Goal: Transaction & Acquisition: Purchase product/service

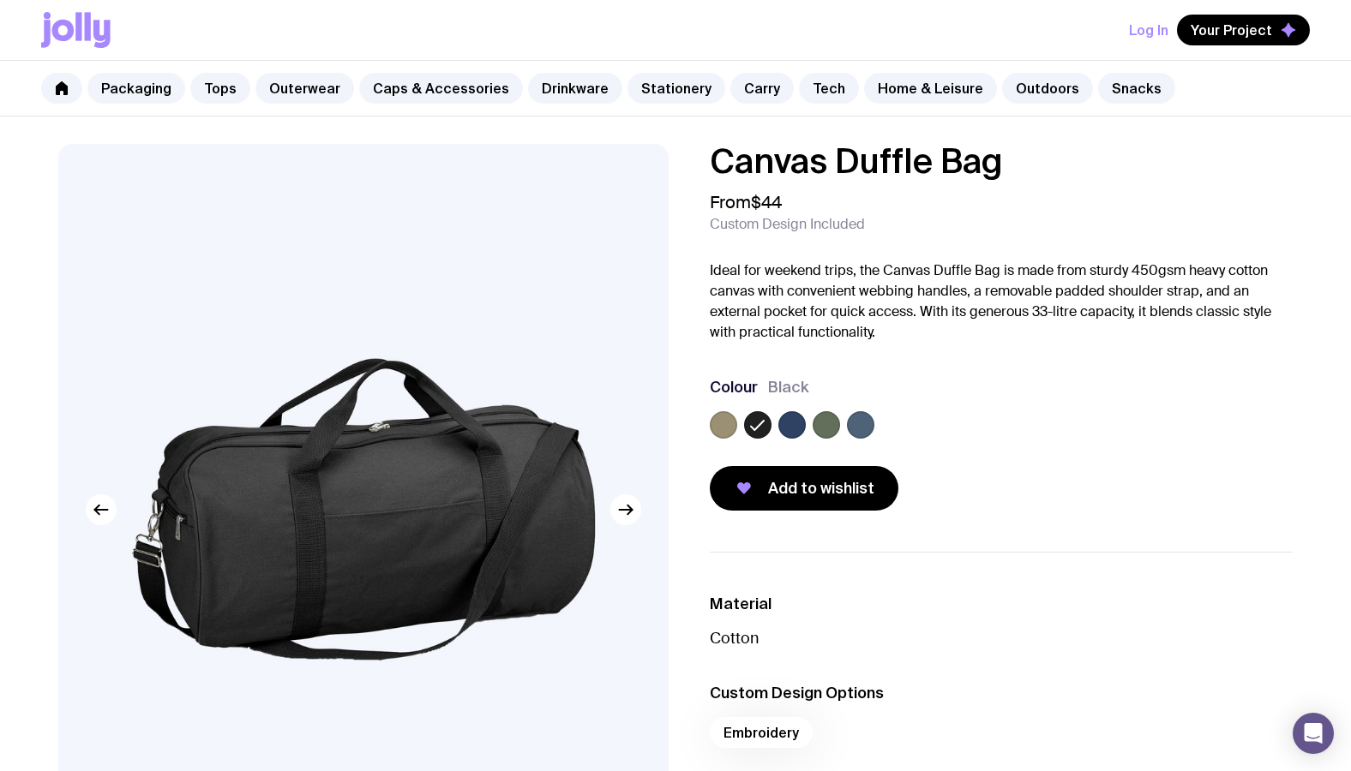
click at [830, 422] on label at bounding box center [825, 424] width 27 height 27
click at [0, 0] on input "radio" at bounding box center [0, 0] width 0 height 0
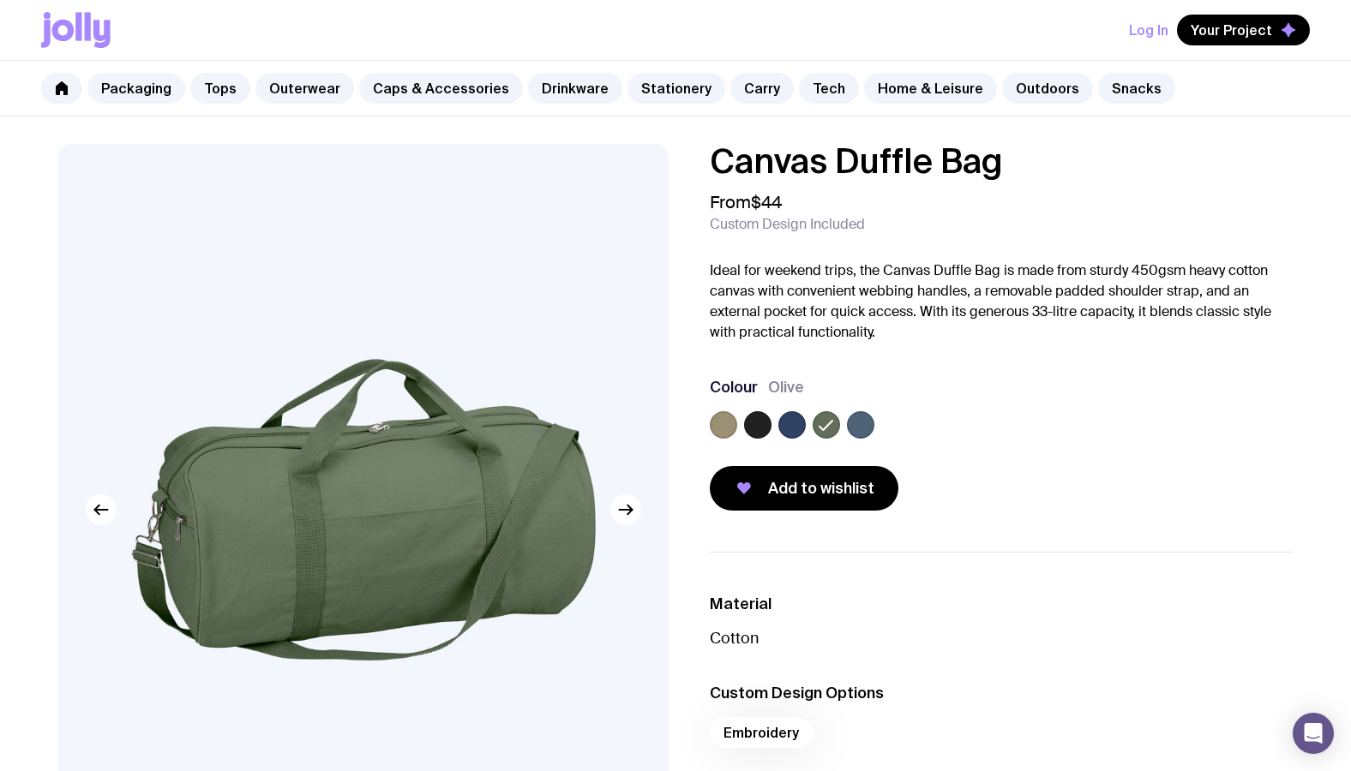
click at [865, 426] on label at bounding box center [860, 424] width 27 height 27
click at [0, 0] on input "radio" at bounding box center [0, 0] width 0 height 0
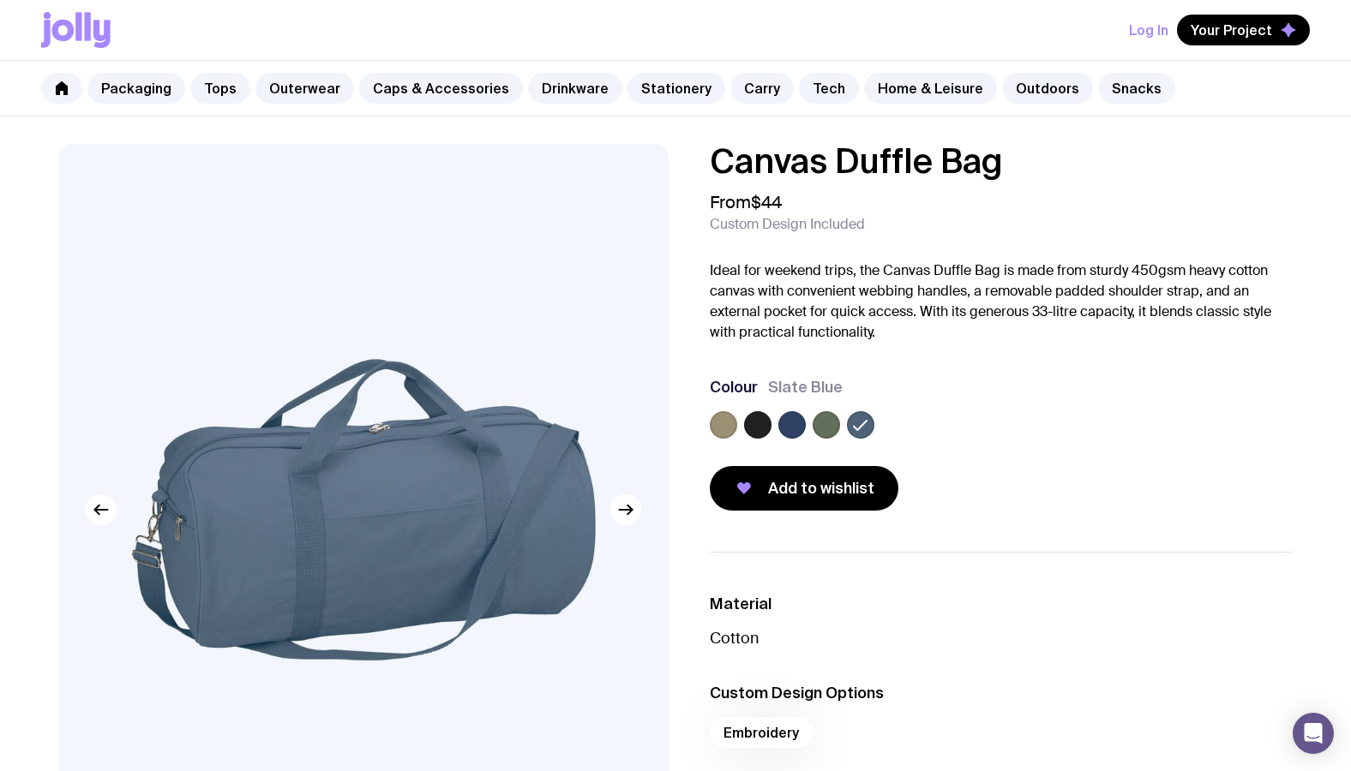
click at [719, 428] on label at bounding box center [723, 424] width 27 height 27
click at [0, 0] on input "radio" at bounding box center [0, 0] width 0 height 0
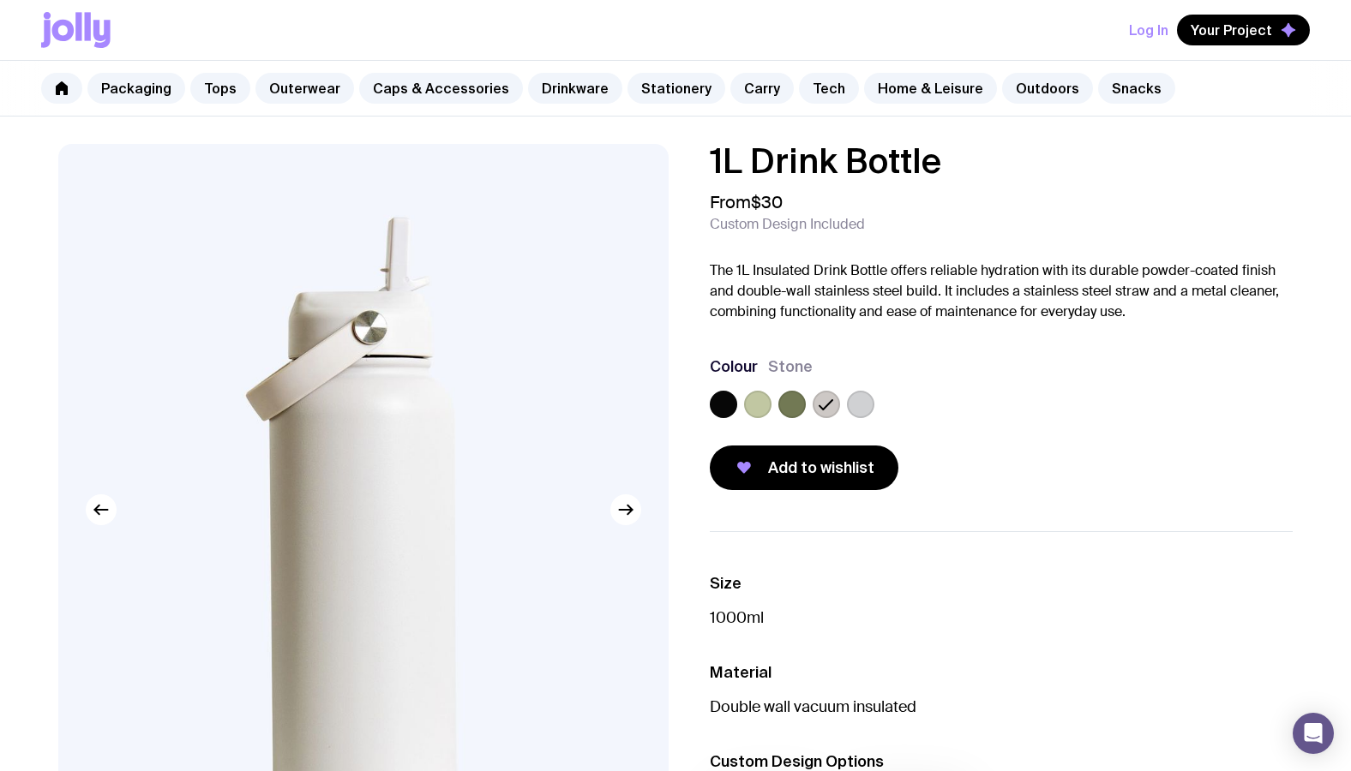
click at [864, 410] on label at bounding box center [860, 404] width 27 height 27
click at [0, 0] on input "radio" at bounding box center [0, 0] width 0 height 0
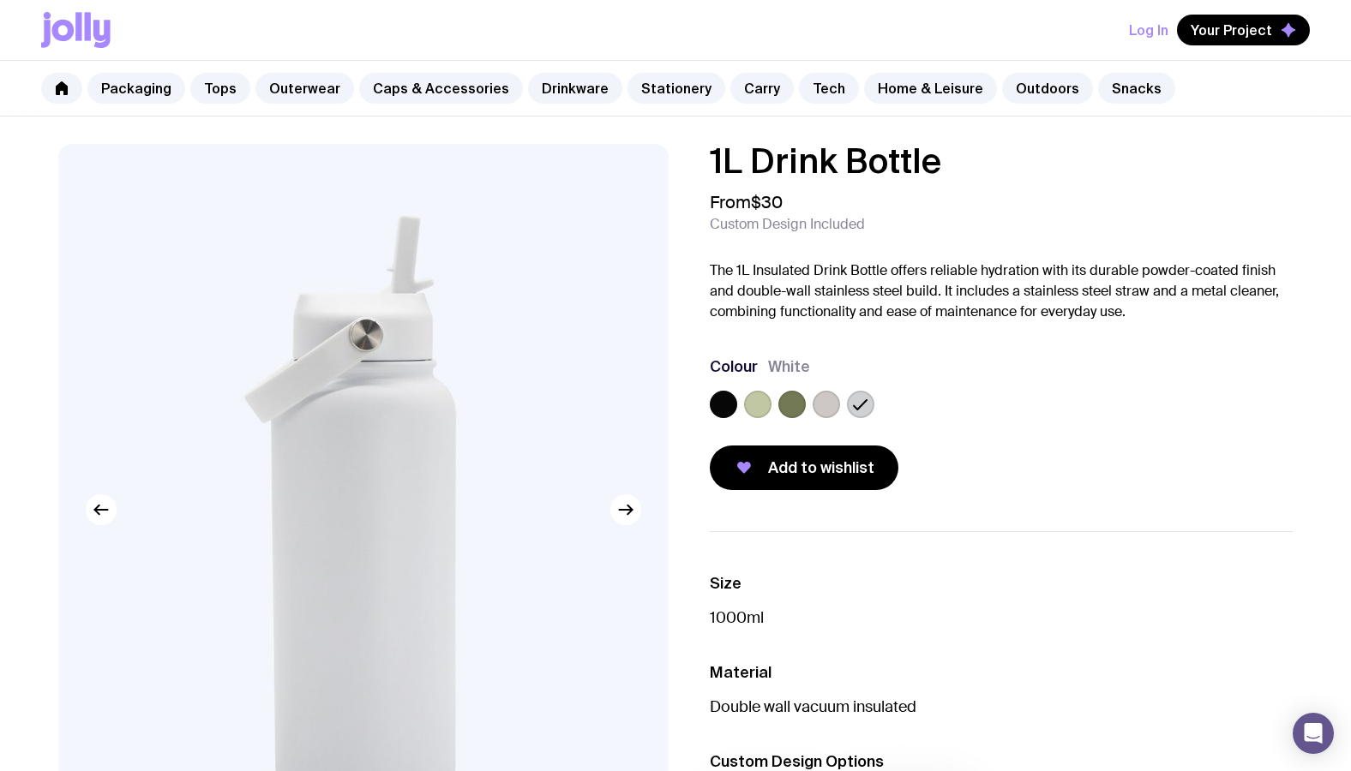
click at [729, 394] on label at bounding box center [723, 404] width 27 height 27
click at [0, 0] on input "radio" at bounding box center [0, 0] width 0 height 0
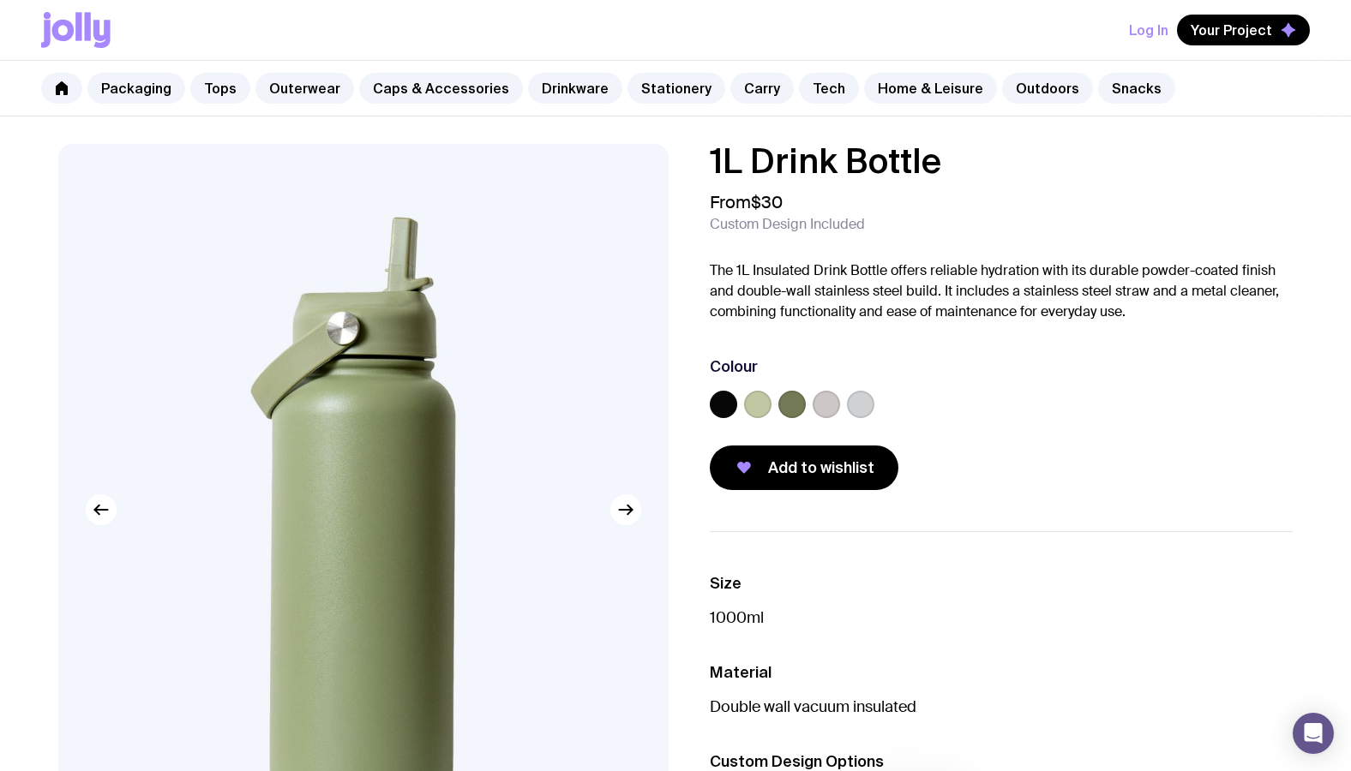
click at [724, 400] on label at bounding box center [723, 404] width 27 height 27
click at [0, 0] on input "radio" at bounding box center [0, 0] width 0 height 0
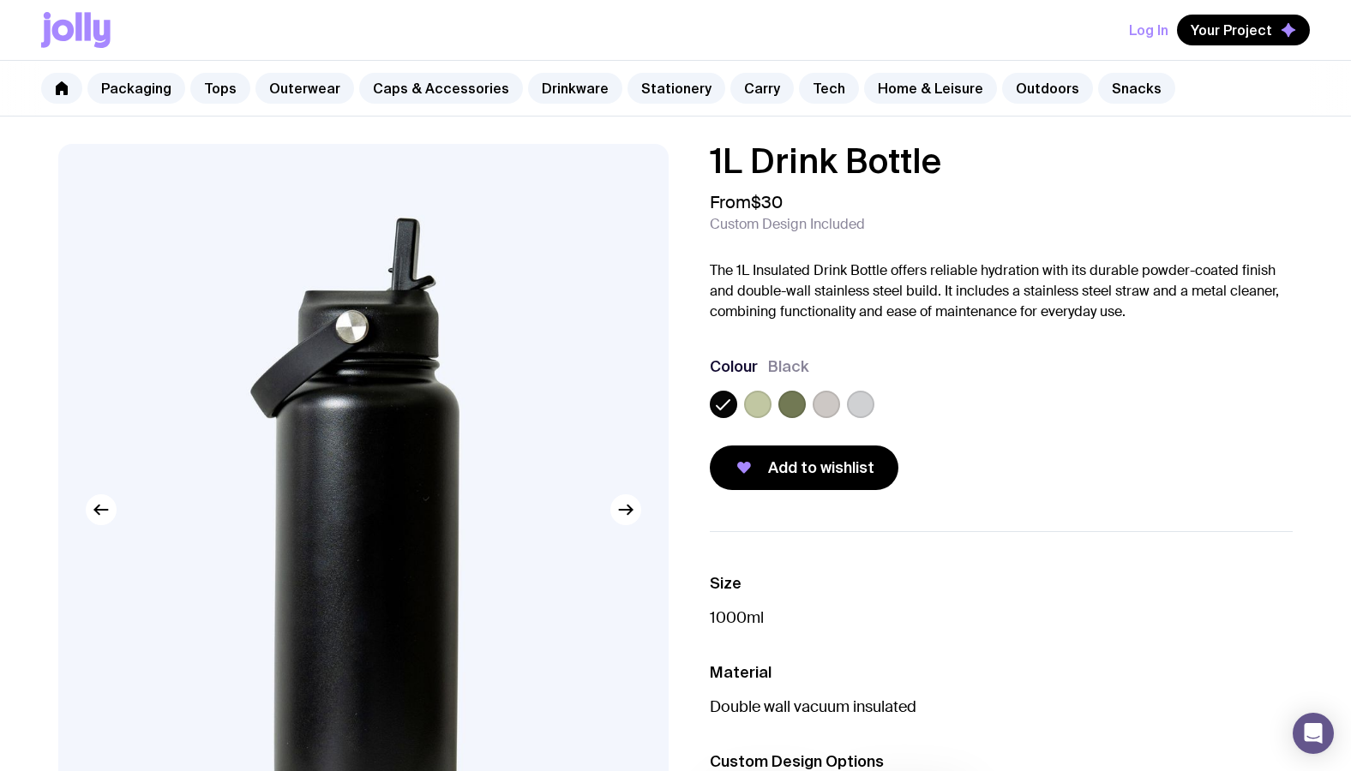
click at [815, 400] on label at bounding box center [825, 404] width 27 height 27
click at [0, 0] on input "radio" at bounding box center [0, 0] width 0 height 0
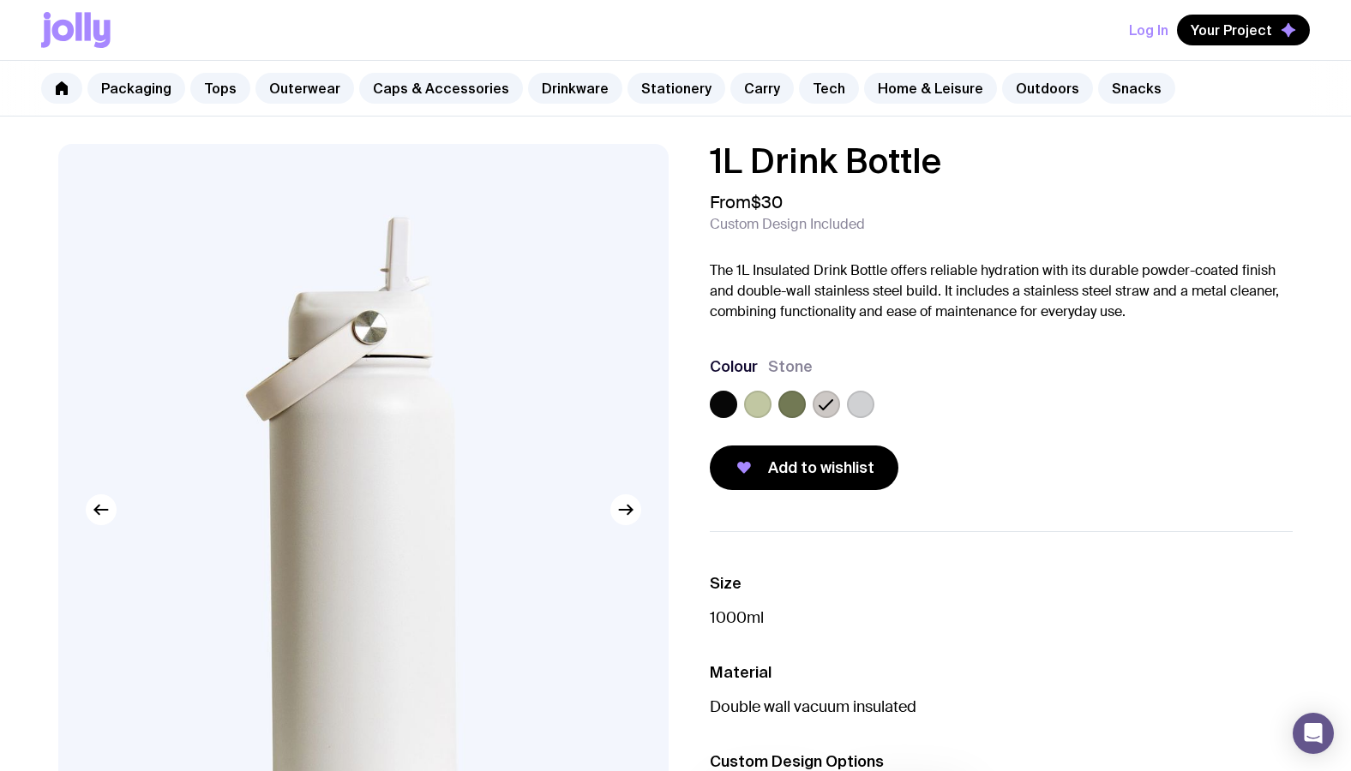
click at [867, 402] on label at bounding box center [860, 404] width 27 height 27
click at [0, 0] on input "radio" at bounding box center [0, 0] width 0 height 0
